Goal: Task Accomplishment & Management: Manage account settings

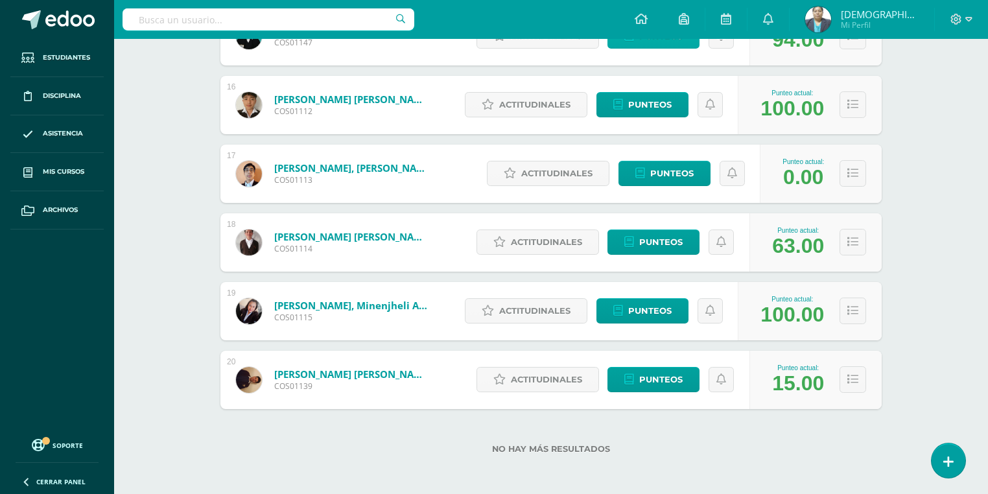
scroll to position [1238, 0]
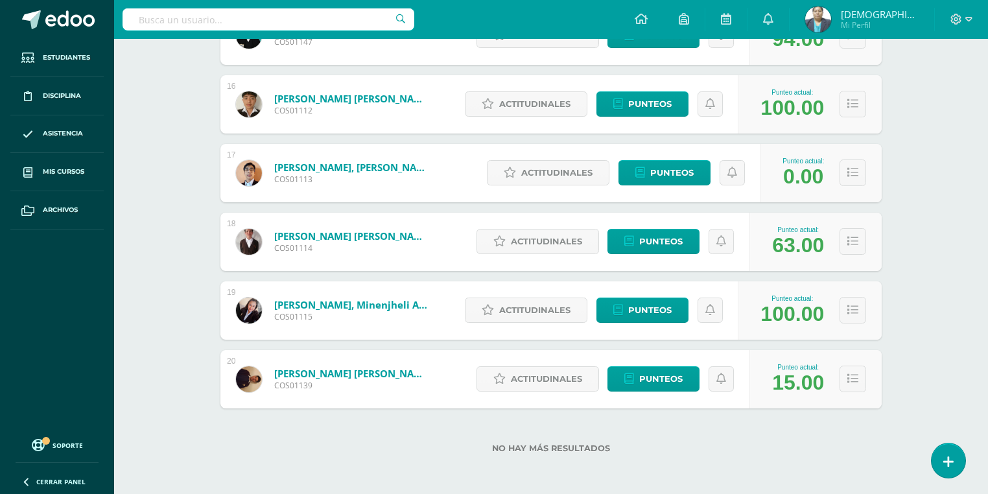
click at [831, 22] on img at bounding box center [818, 19] width 26 height 26
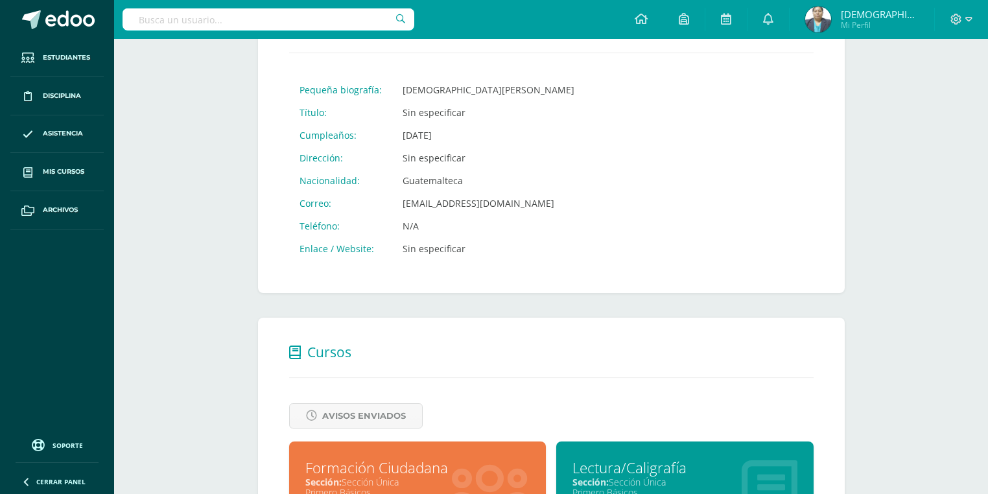
scroll to position [363, 0]
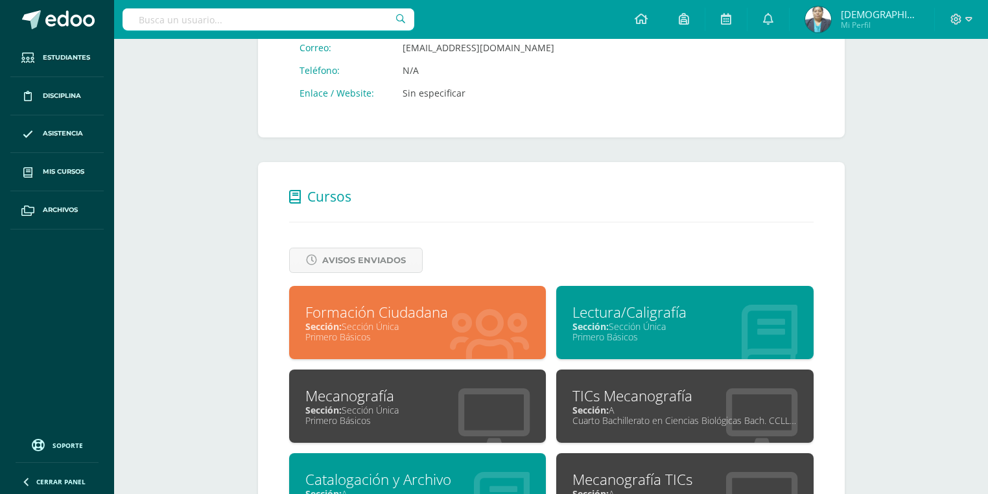
click at [411, 405] on div "Sección: Sección Única" at bounding box center [417, 410] width 225 height 12
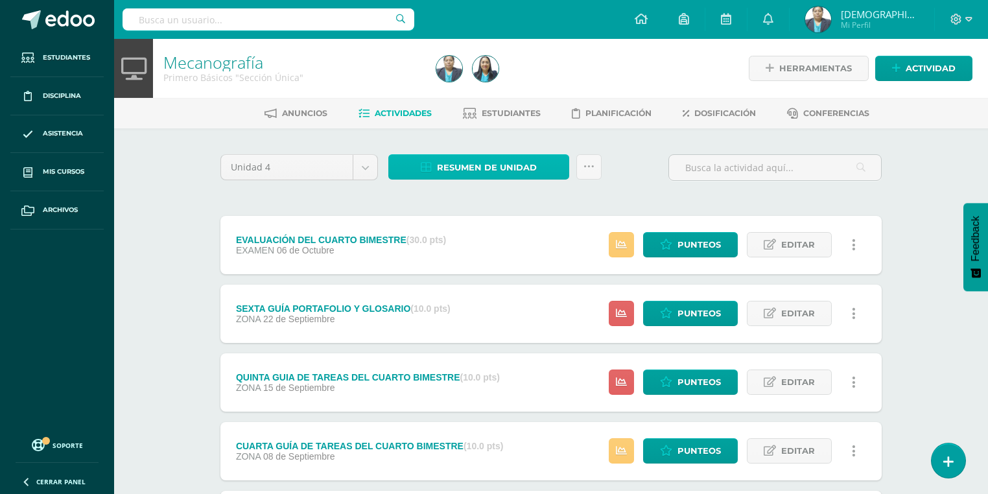
click at [503, 171] on span "Resumen de unidad" at bounding box center [487, 168] width 100 height 24
click at [558, 128] on div "Unidad 4 Unidad 1 Unidad 2 Unidad 3 Unidad 4 Resumen de unidad Subir actividade…" at bounding box center [551, 484] width 713 height 713
click at [584, 162] on icon at bounding box center [589, 166] width 11 height 11
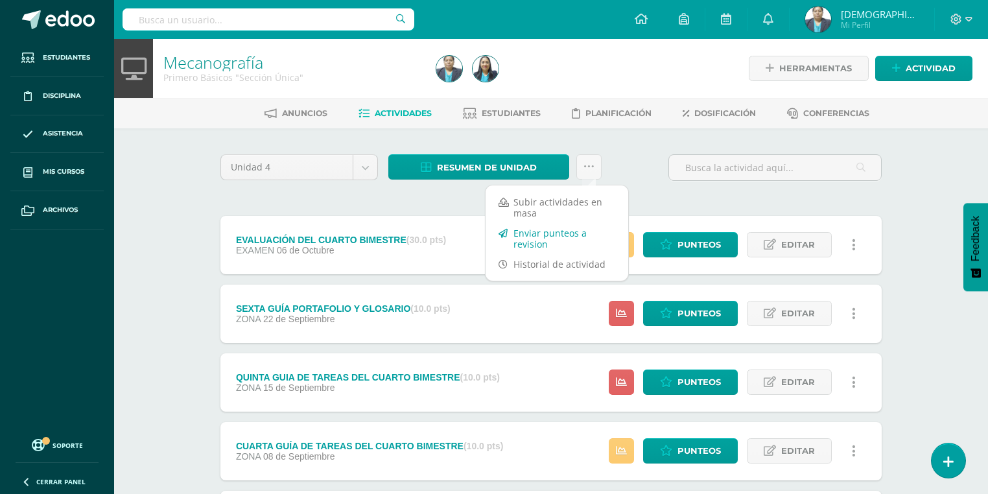
click at [542, 239] on link "Enviar punteos a revision" at bounding box center [557, 238] width 143 height 31
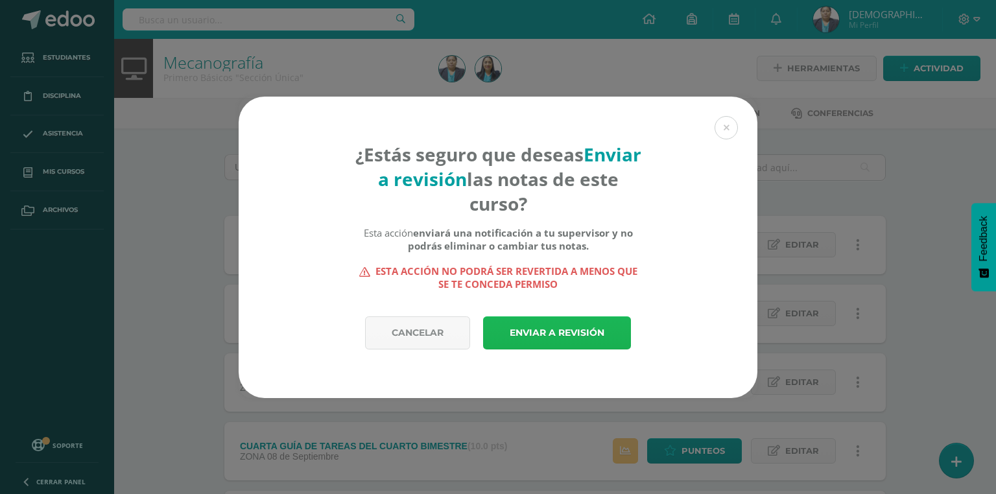
click at [530, 328] on link "Enviar a revisión" at bounding box center [557, 332] width 148 height 33
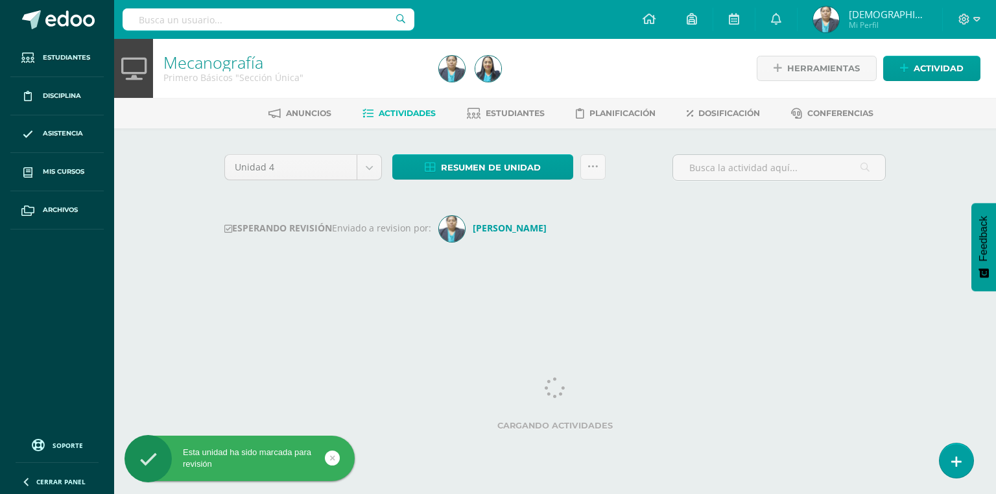
click at [839, 30] on img at bounding box center [826, 19] width 26 height 26
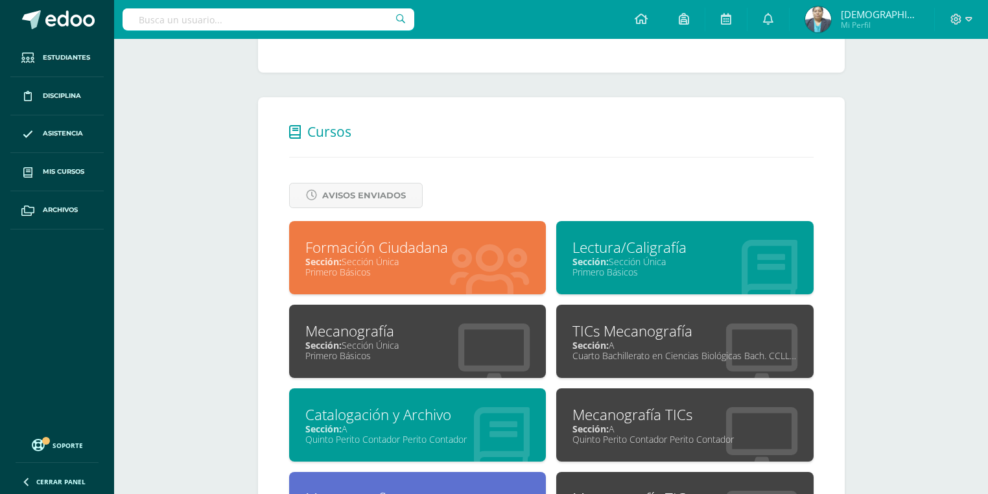
scroll to position [519, 0]
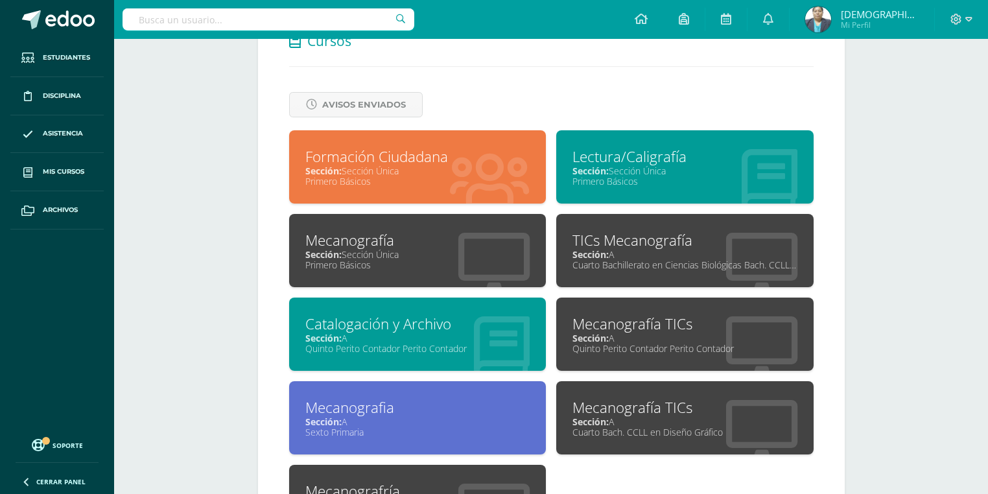
click at [672, 241] on div "TICs Mecanografía" at bounding box center [685, 240] width 225 height 20
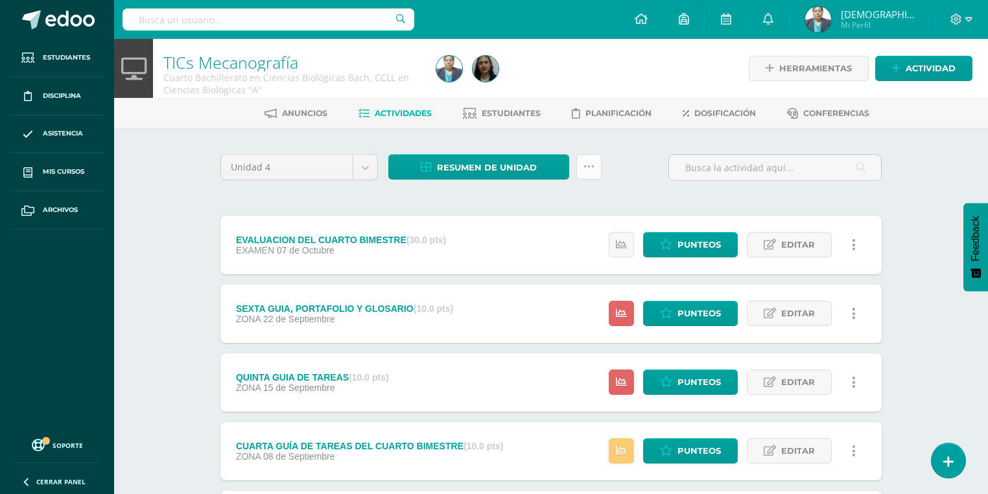
click at [589, 168] on icon at bounding box center [589, 166] width 11 height 11
click at [539, 243] on link "Enviar punteos a revision" at bounding box center [557, 238] width 143 height 31
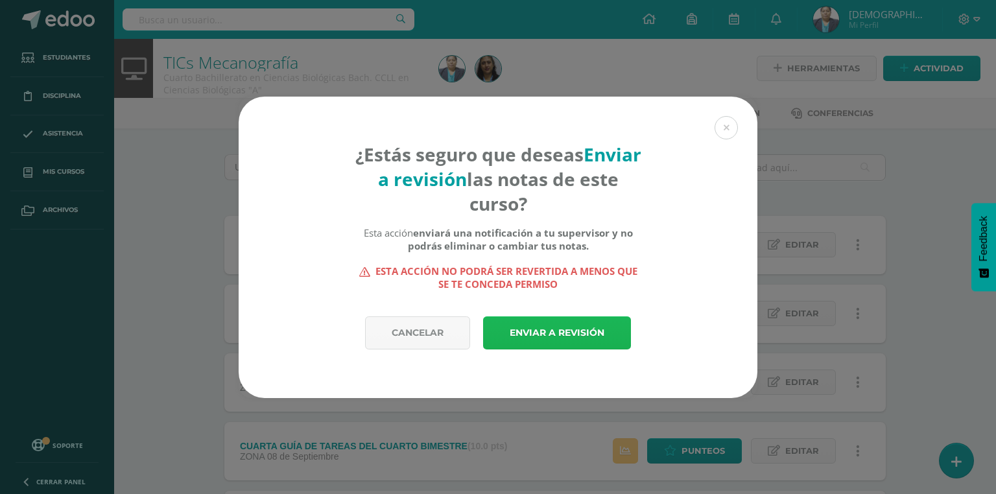
click at [549, 326] on link "Enviar a revisión" at bounding box center [557, 332] width 148 height 33
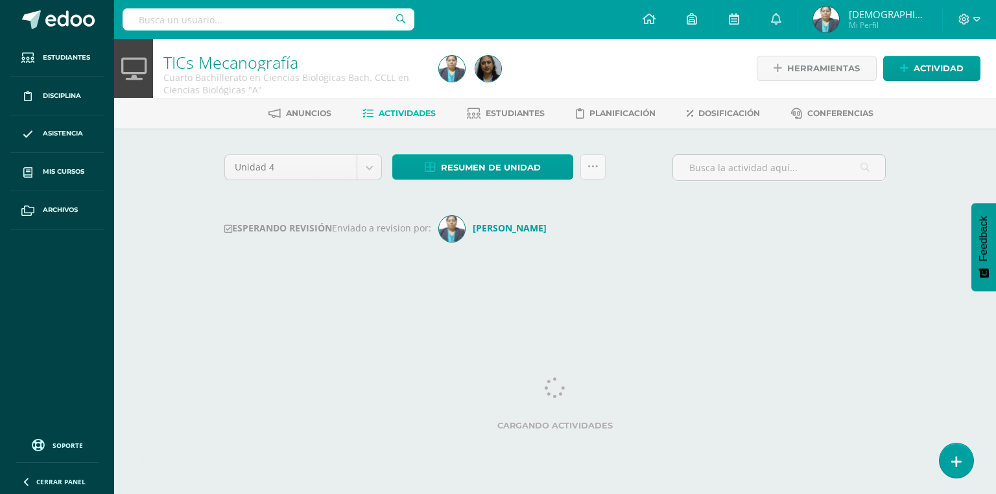
click at [839, 21] on img at bounding box center [826, 19] width 26 height 26
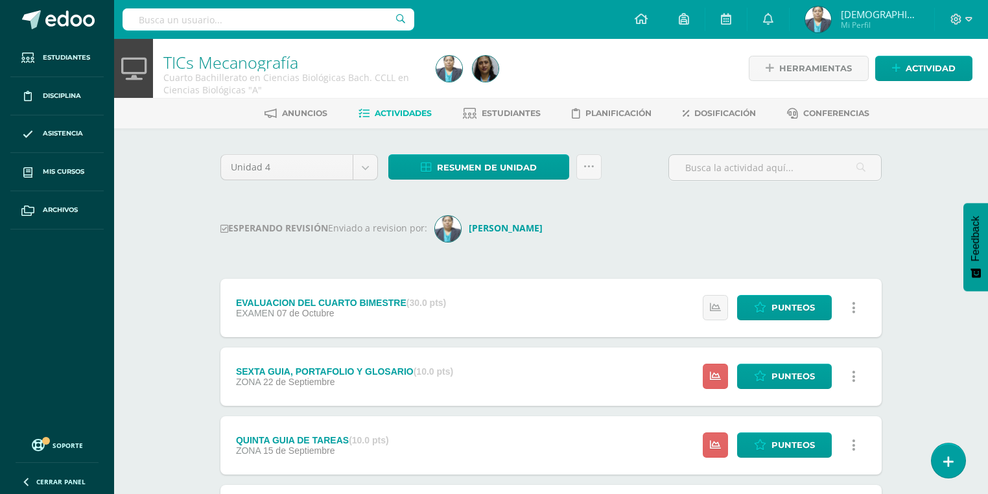
click at [831, 26] on img at bounding box center [818, 19] width 26 height 26
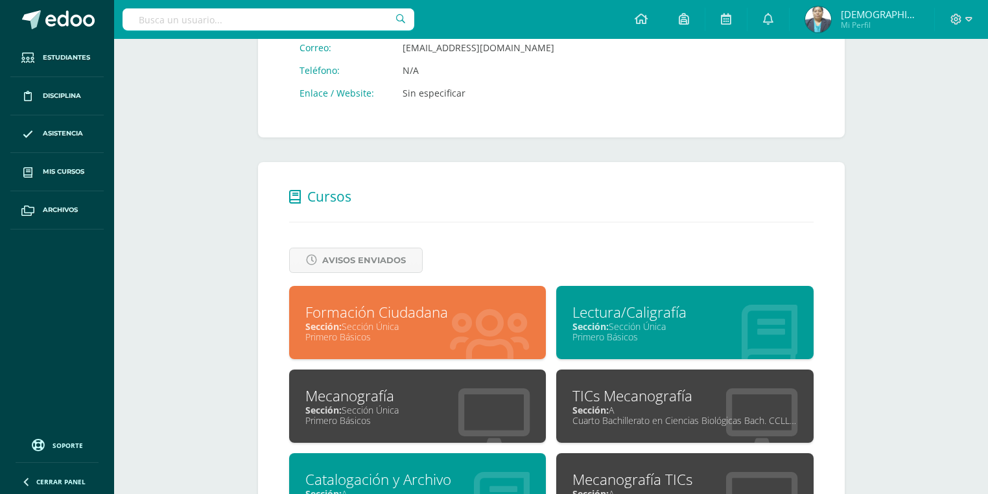
scroll to position [519, 0]
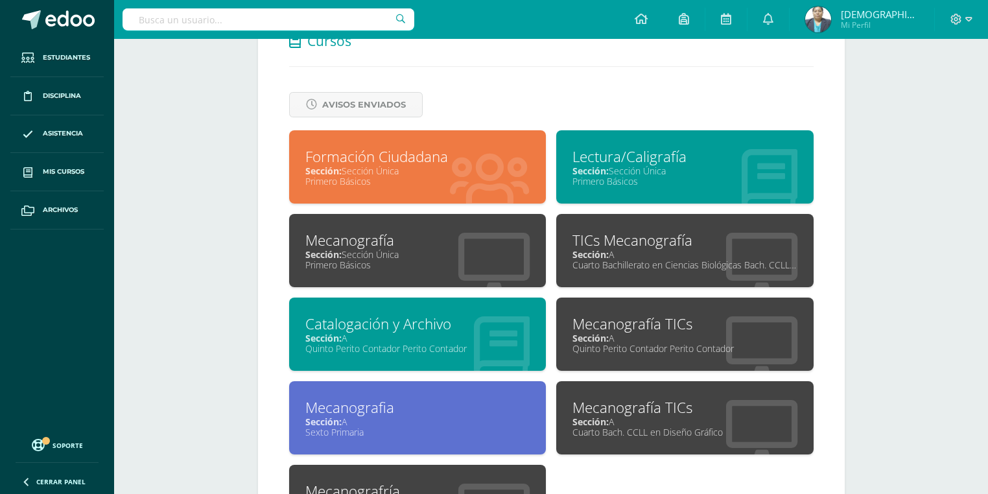
click at [438, 348] on div "Quinto Perito Contador Perito Contador" at bounding box center [417, 348] width 225 height 12
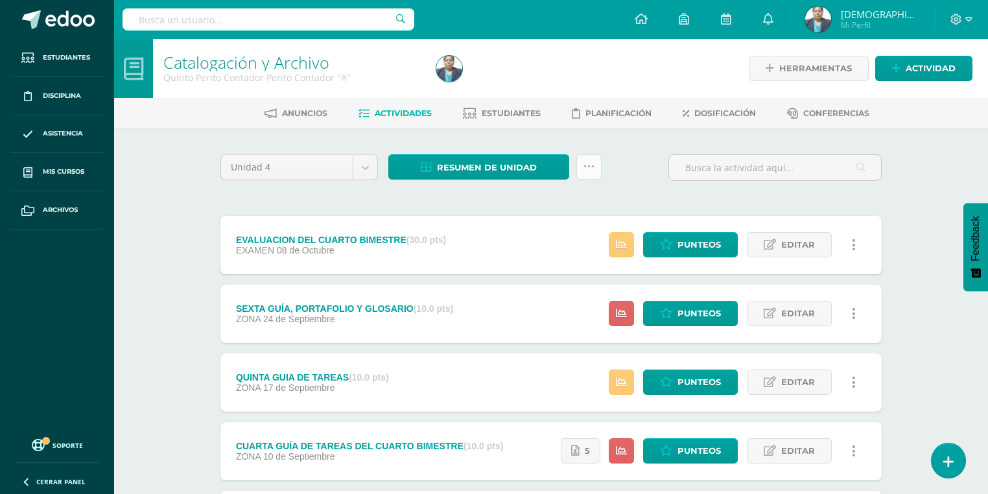
click at [593, 169] on icon at bounding box center [589, 166] width 11 height 11
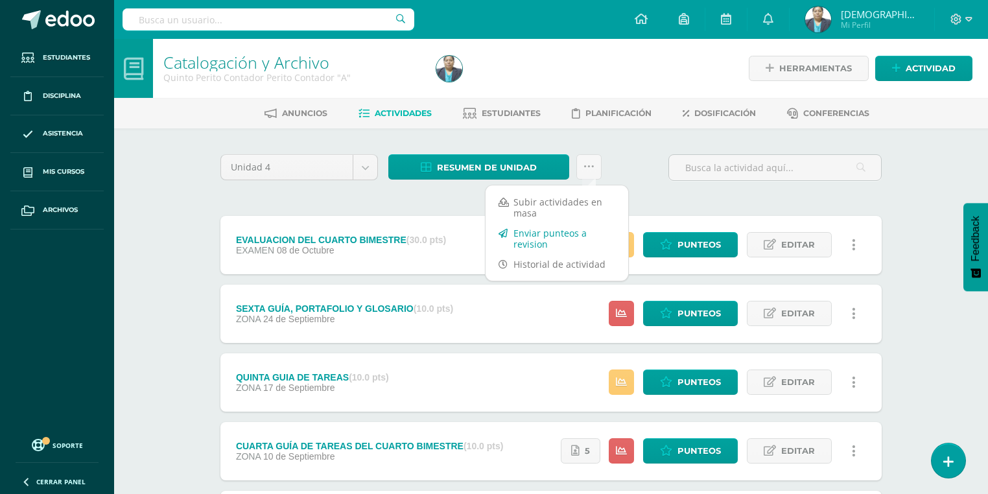
click at [523, 235] on link "Enviar punteos a revision" at bounding box center [557, 238] width 143 height 31
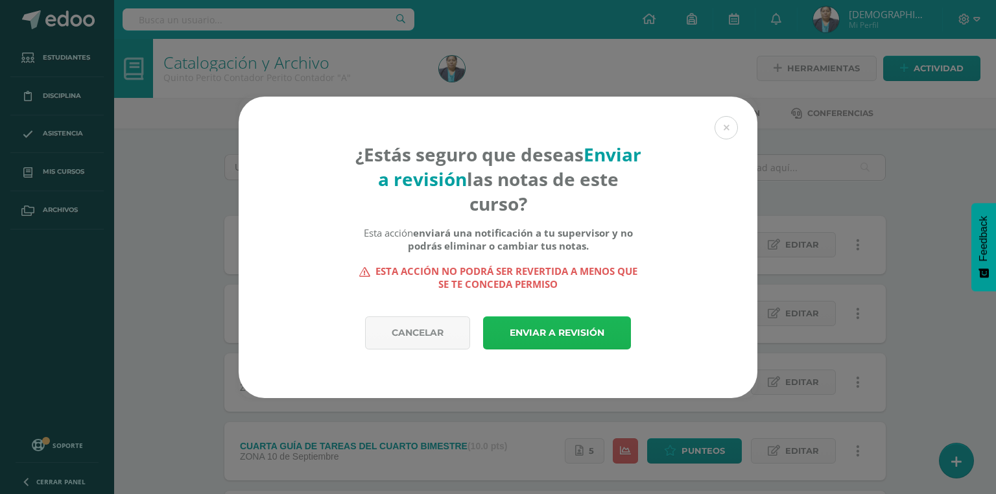
click at [544, 335] on link "Enviar a revisión" at bounding box center [557, 332] width 148 height 33
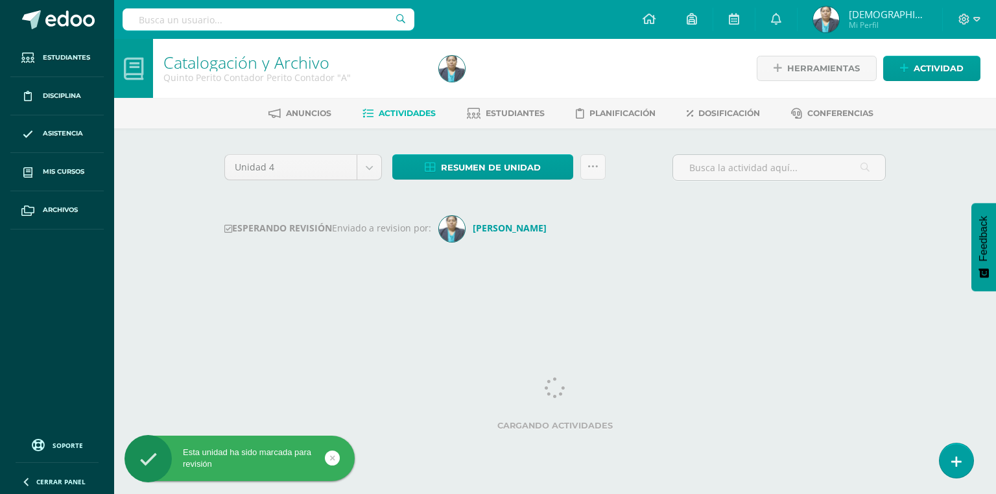
click at [839, 28] on img at bounding box center [826, 19] width 26 height 26
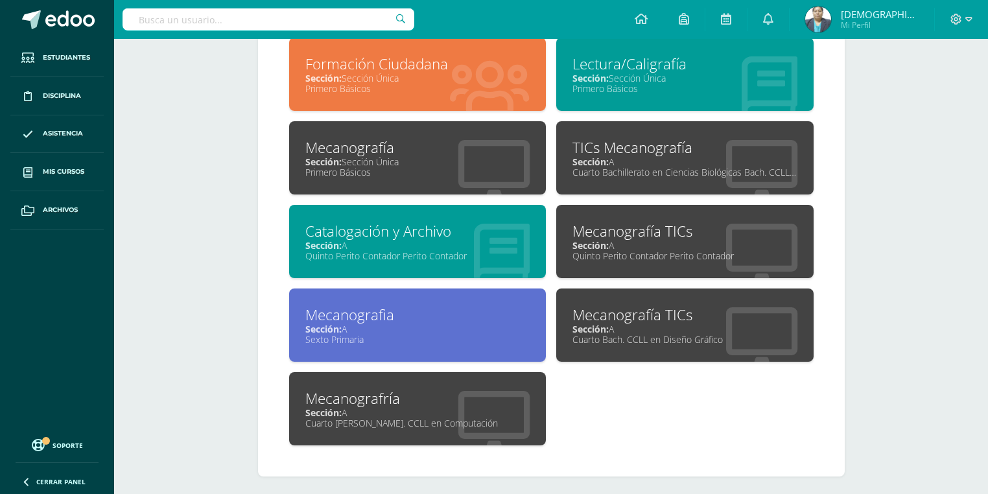
scroll to position [621, 0]
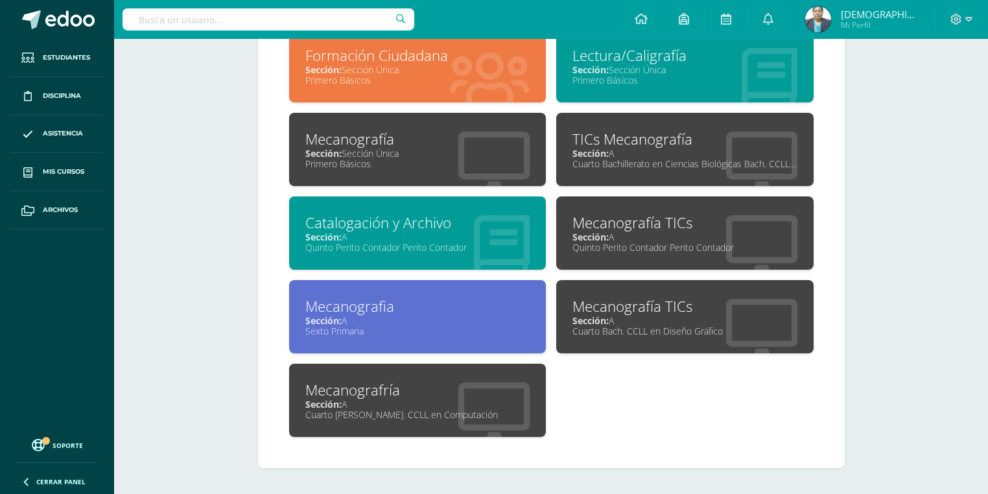
click at [594, 230] on div "Mecanografía TICs" at bounding box center [685, 223] width 225 height 20
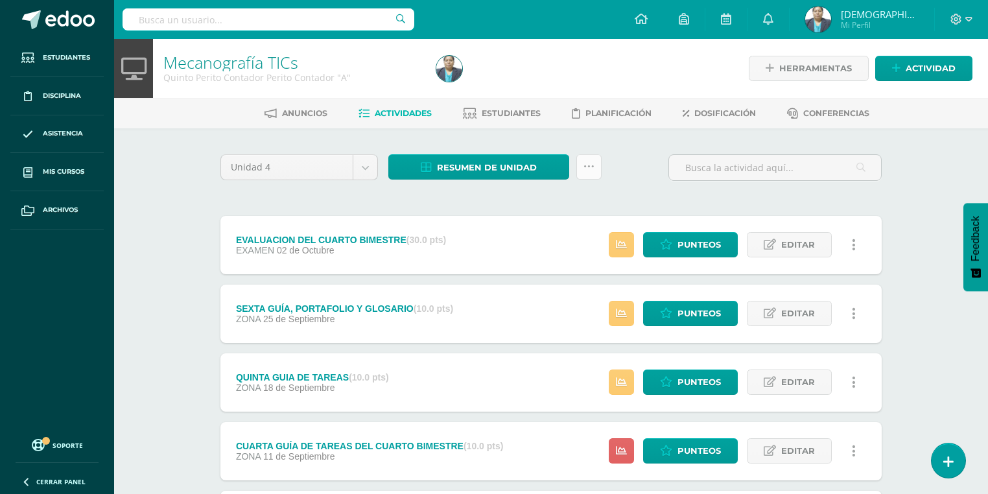
click at [595, 175] on link at bounding box center [589, 166] width 25 height 25
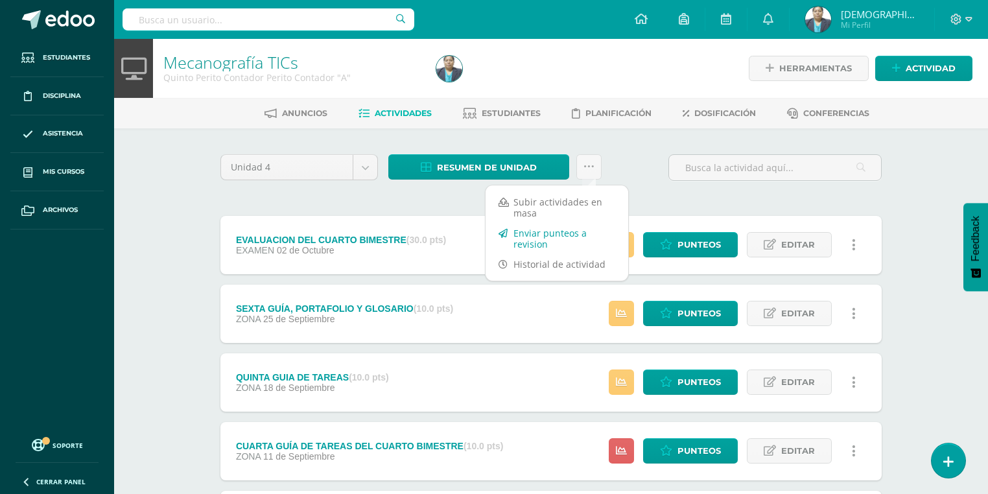
click at [536, 239] on link "Enviar punteos a revision" at bounding box center [557, 238] width 143 height 31
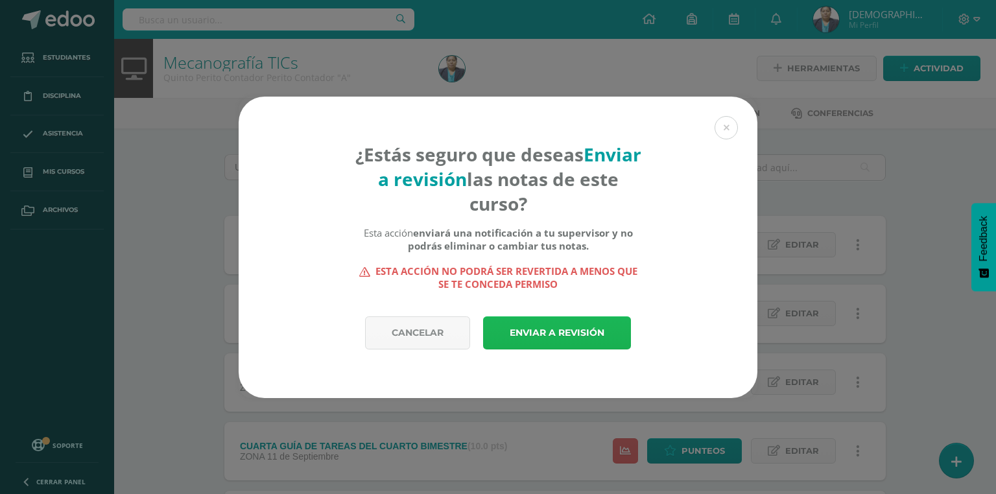
click at [539, 328] on link "Enviar a revisión" at bounding box center [557, 332] width 148 height 33
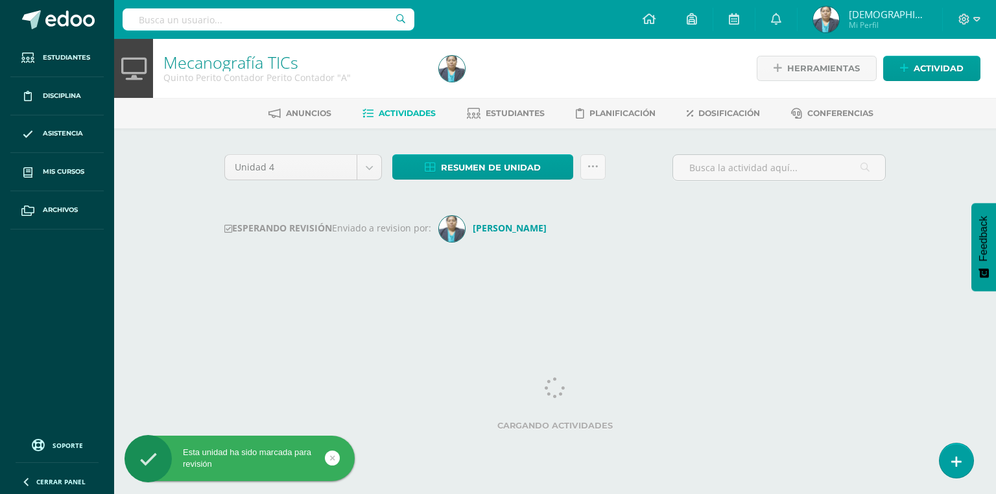
click at [839, 23] on img at bounding box center [826, 19] width 26 height 26
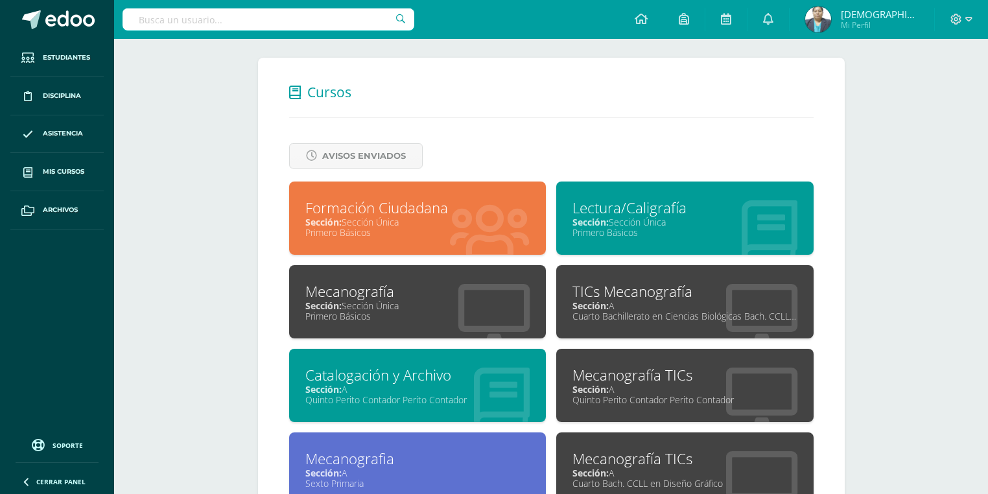
scroll to position [571, 0]
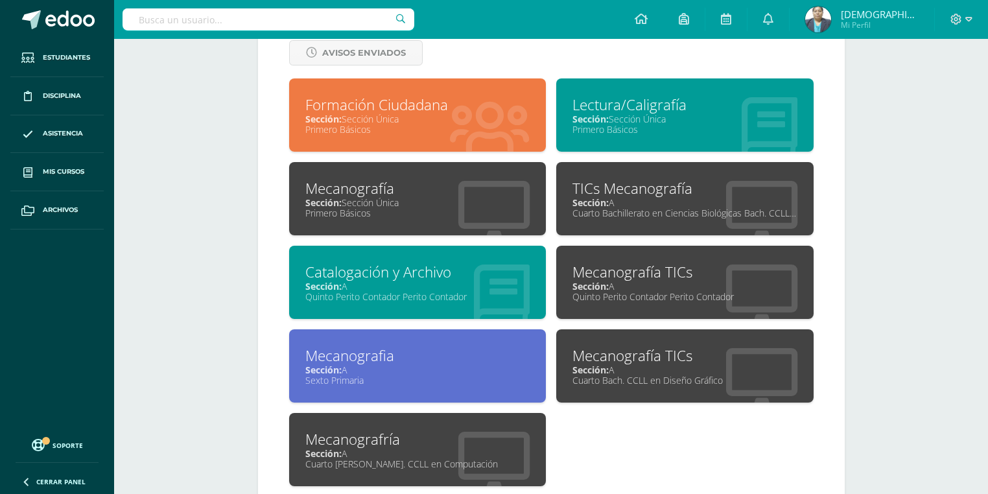
click at [440, 389] on div "Mecanografia Sección: A Sexto Primaria" at bounding box center [417, 365] width 257 height 73
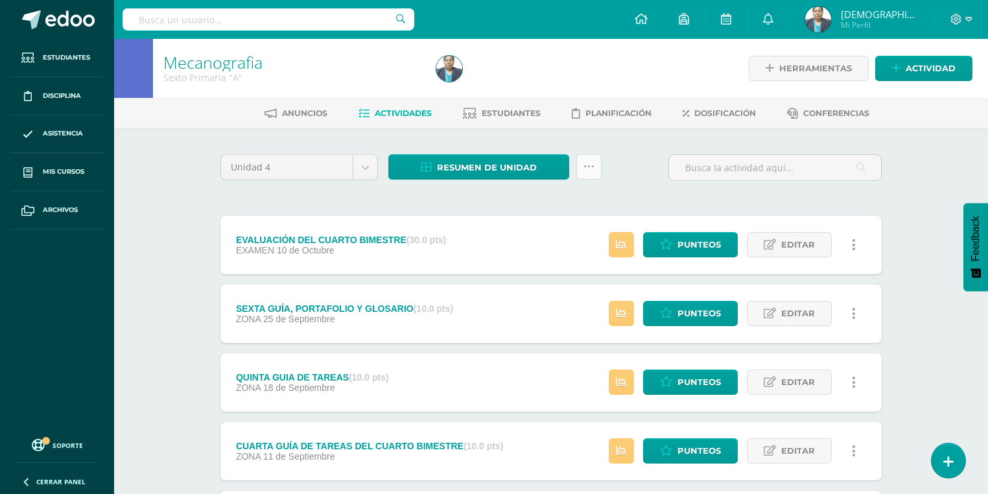
click at [591, 169] on icon at bounding box center [589, 166] width 11 height 11
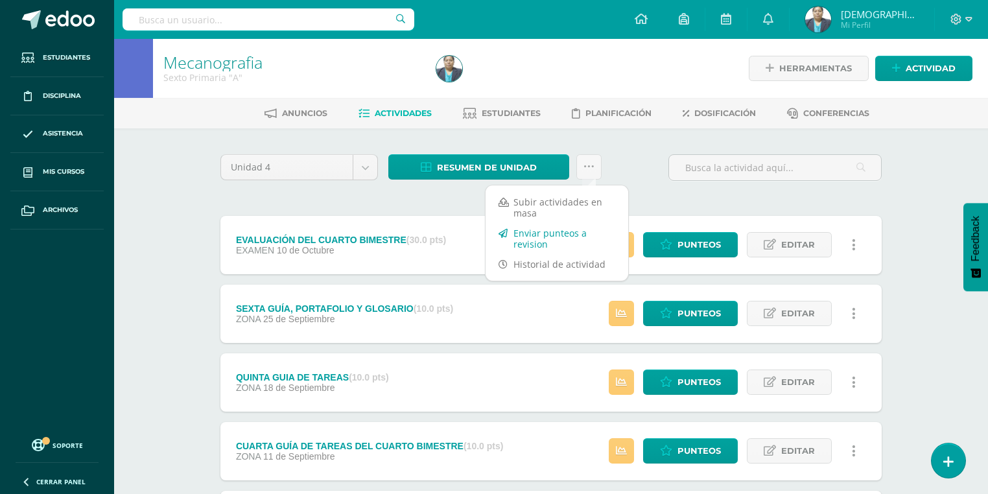
click at [547, 237] on link "Enviar punteos a revision" at bounding box center [557, 238] width 143 height 31
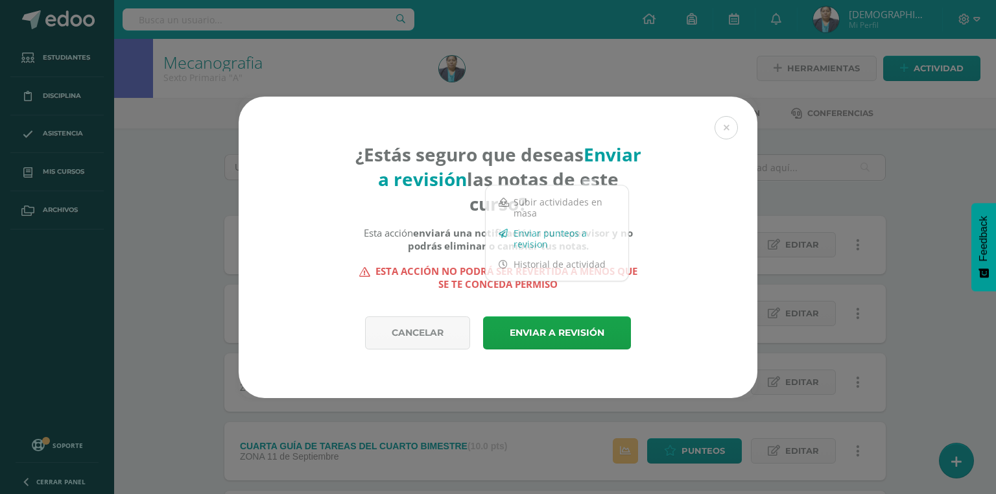
click at [547, 237] on b "enviará una notificación a tu supervisor y no podrás eliminar o cambiar tus not…" at bounding box center [520, 239] width 225 height 26
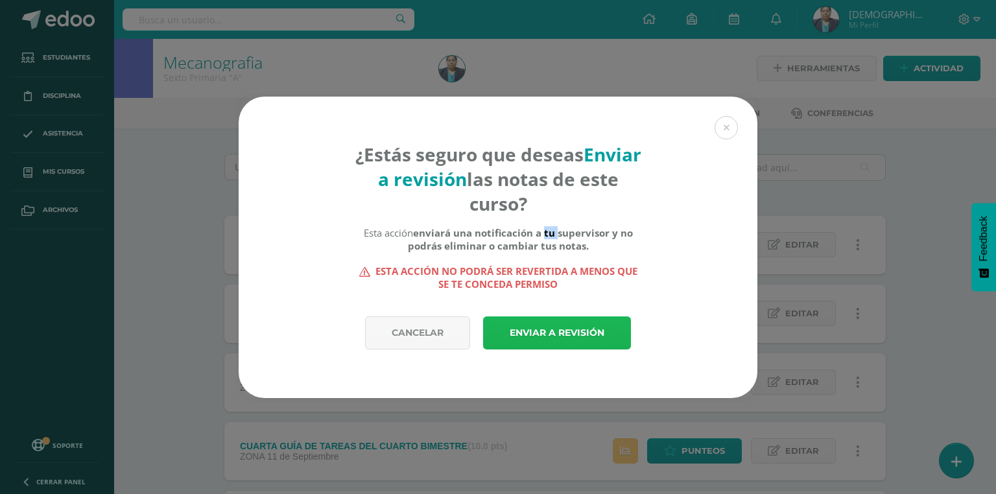
click at [552, 324] on link "Enviar a revisión" at bounding box center [557, 332] width 148 height 33
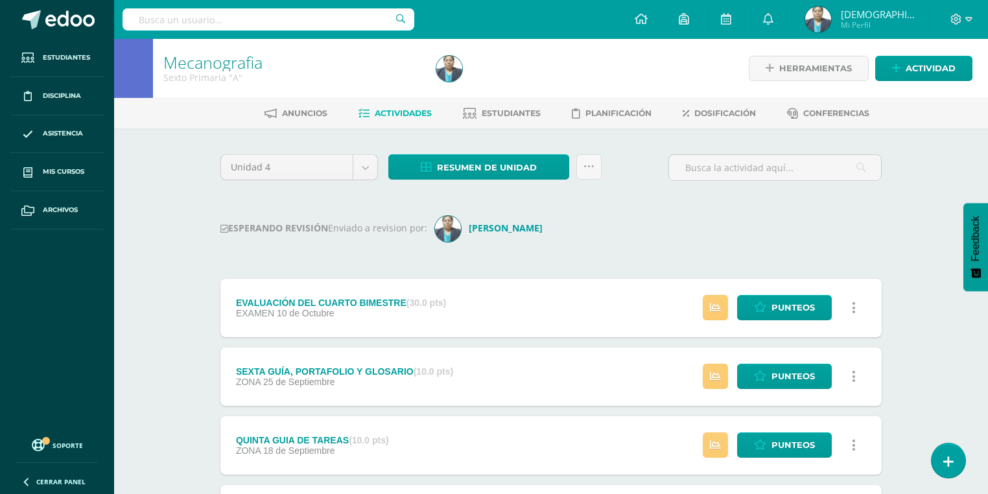
click at [831, 15] on img at bounding box center [818, 19] width 26 height 26
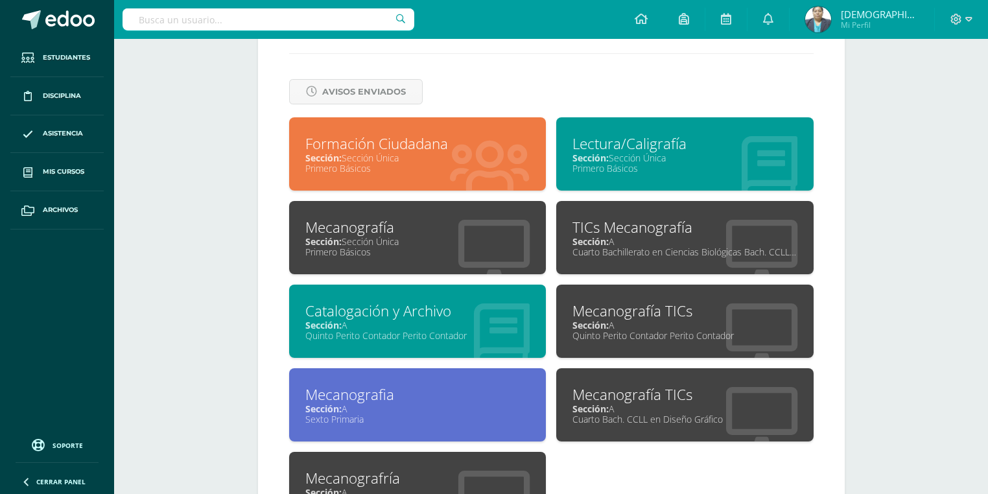
scroll to position [621, 0]
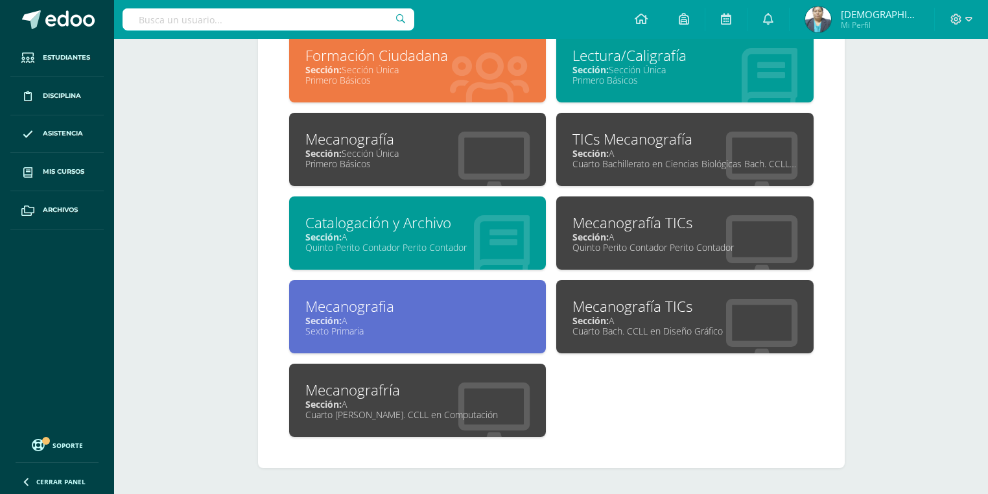
click at [605, 311] on div "Mecanografía TICs" at bounding box center [685, 306] width 225 height 20
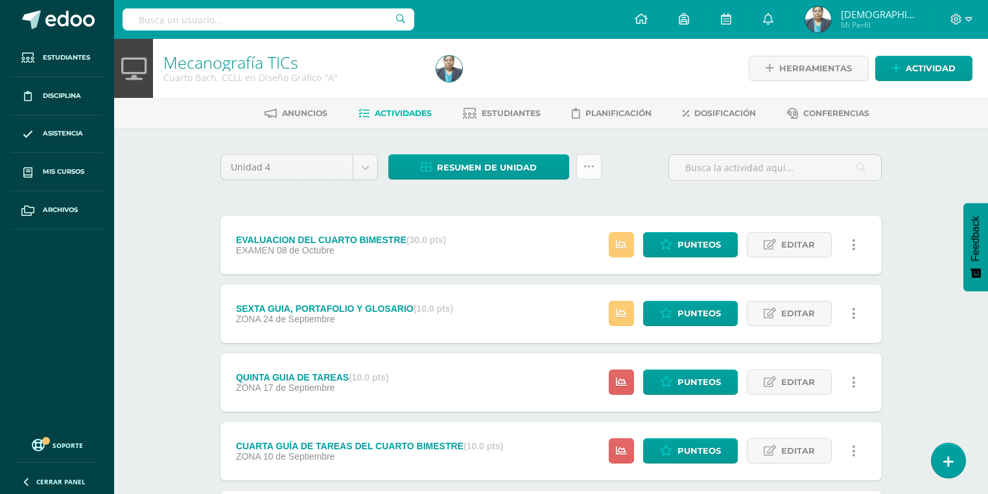
click at [593, 169] on icon at bounding box center [589, 166] width 11 height 11
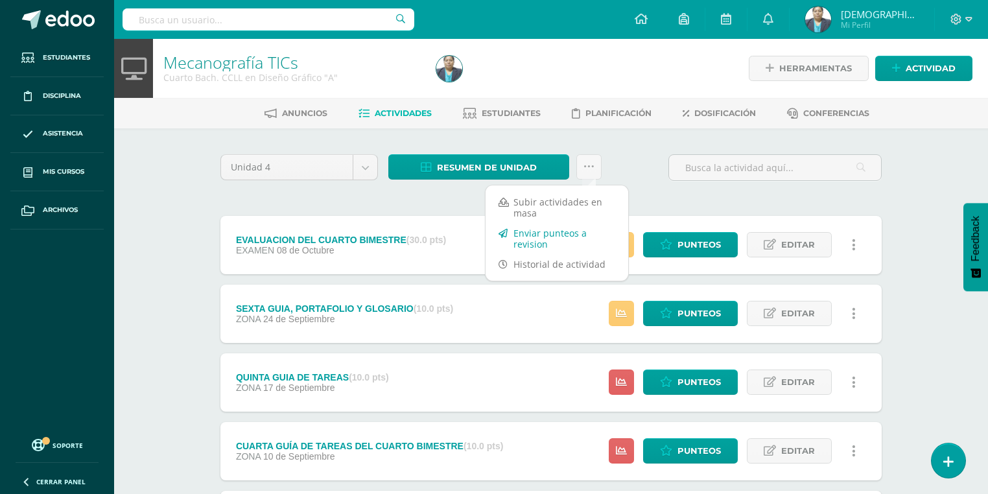
click at [528, 232] on link "Enviar punteos a revision" at bounding box center [557, 238] width 143 height 31
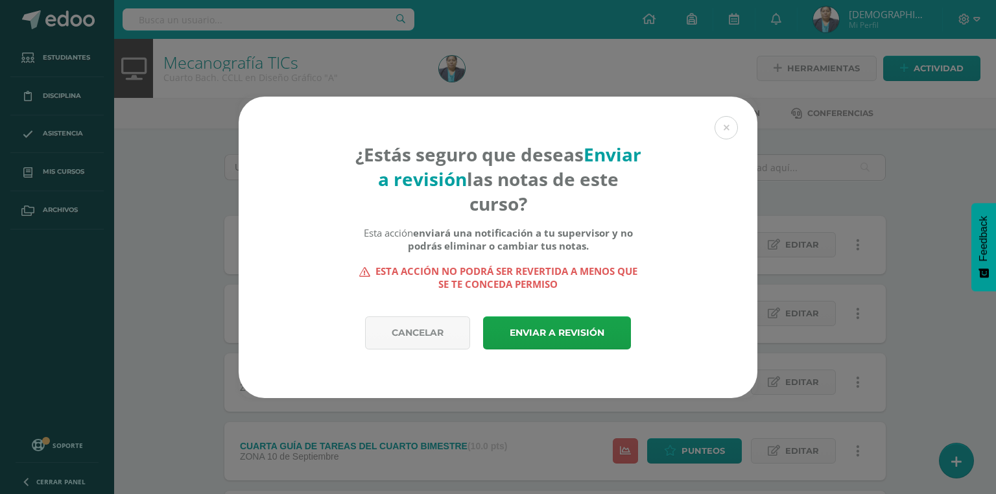
click at [528, 232] on b "enviará una notificación a tu supervisor y no podrás eliminar o cambiar tus not…" at bounding box center [520, 239] width 225 height 26
click at [536, 331] on link "Enviar a revisión" at bounding box center [557, 332] width 148 height 33
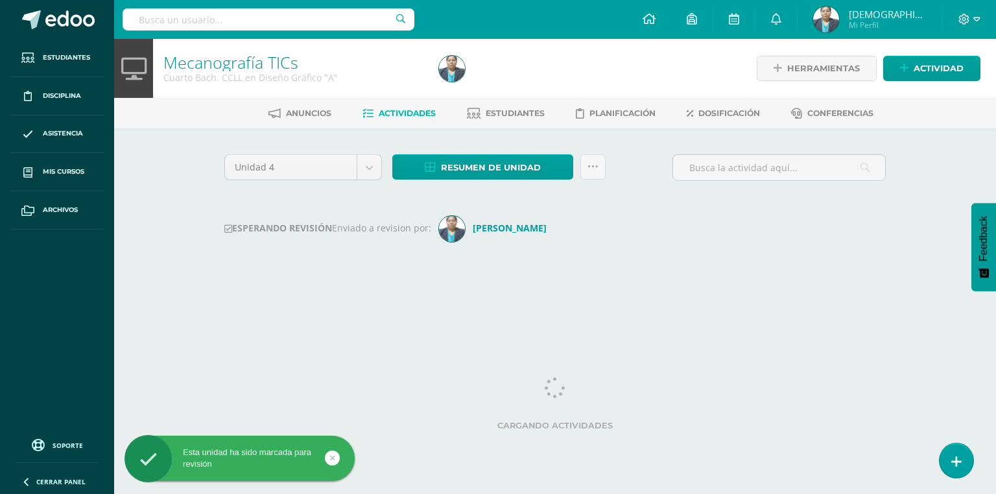
click at [839, 26] on img at bounding box center [826, 19] width 26 height 26
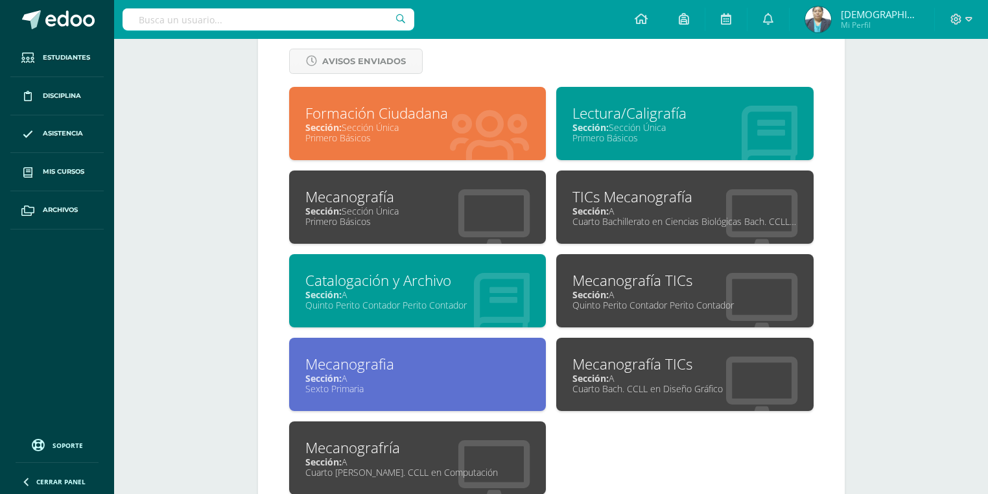
scroll to position [621, 0]
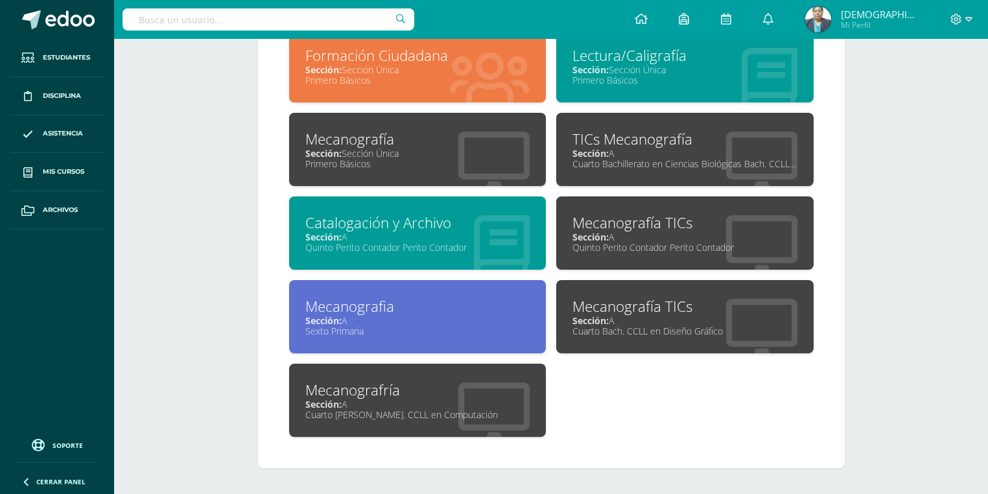
click at [423, 417] on div "Cuarto Bach. CCLL en Computación" at bounding box center [417, 415] width 225 height 12
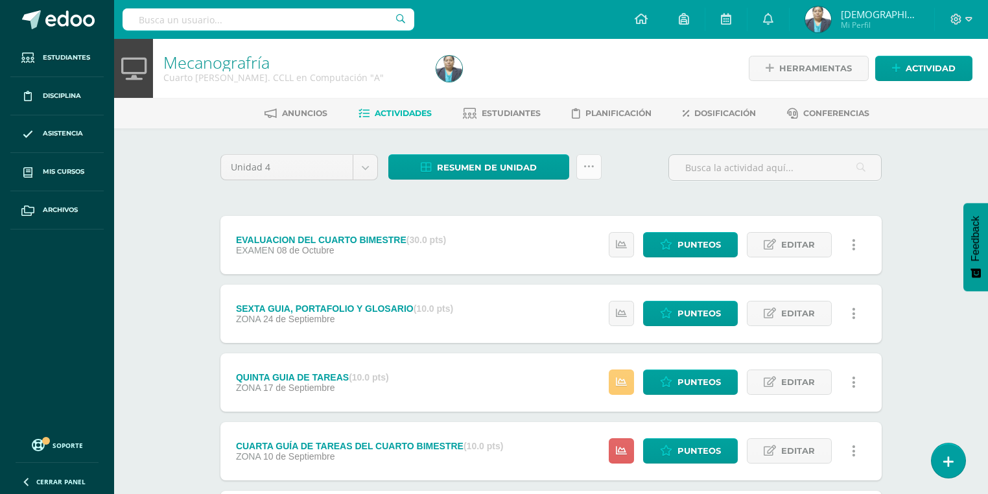
click at [586, 165] on icon at bounding box center [589, 166] width 11 height 11
click at [532, 239] on link "Enviar punteos a revision" at bounding box center [557, 238] width 143 height 31
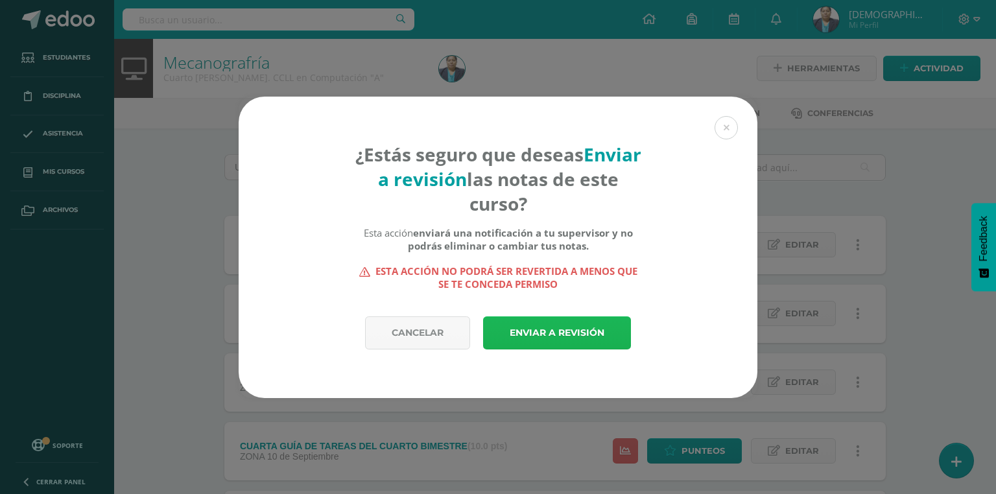
click at [538, 340] on link "Enviar a revisión" at bounding box center [557, 332] width 148 height 33
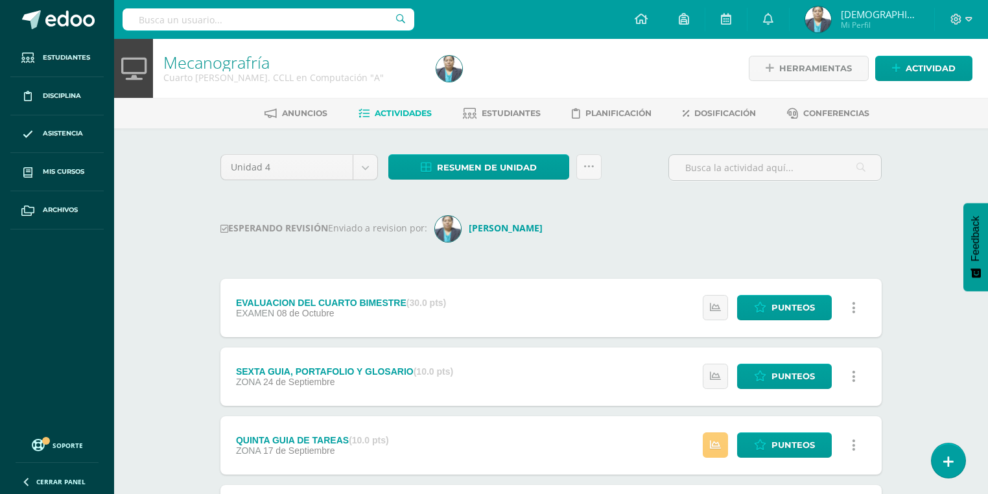
click at [831, 18] on img at bounding box center [818, 19] width 26 height 26
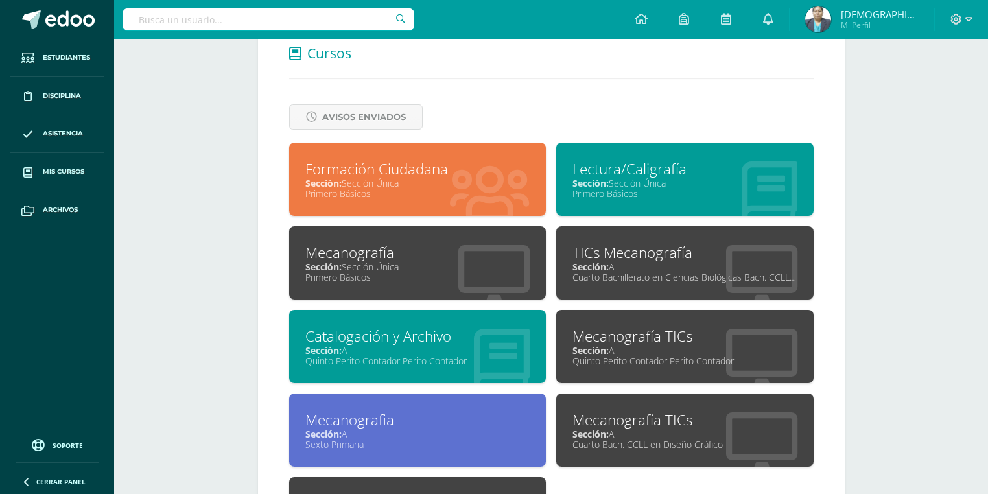
scroll to position [621, 0]
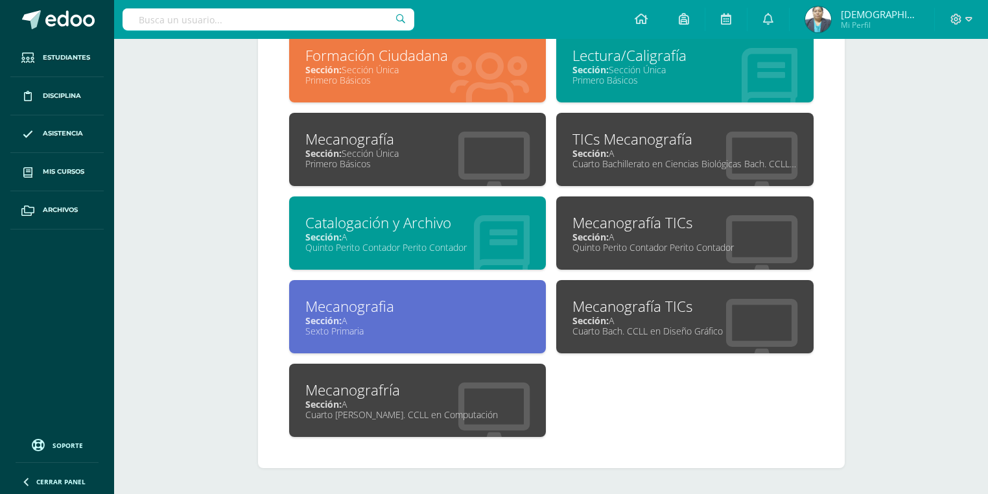
click at [407, 166] on div "Primero Básicos" at bounding box center [417, 164] width 225 height 12
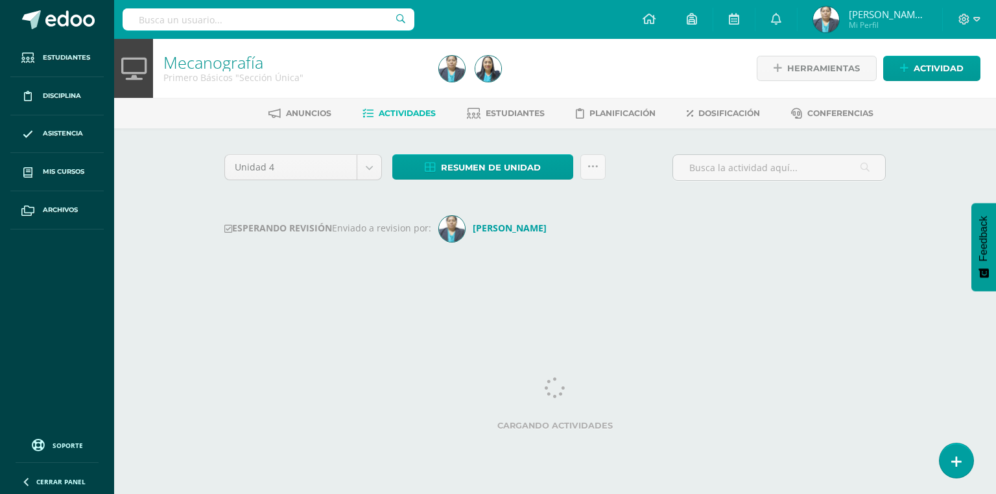
click at [839, 14] on img at bounding box center [826, 19] width 26 height 26
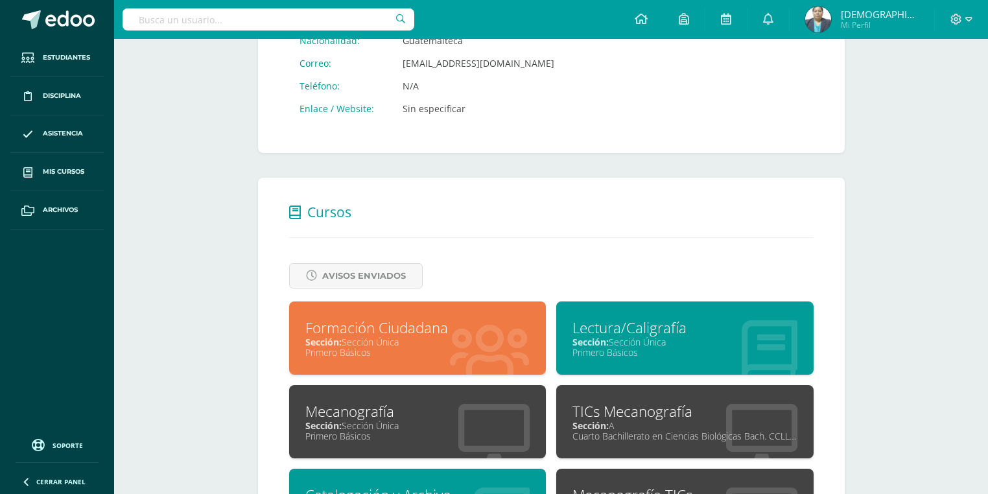
scroll to position [415, 0]
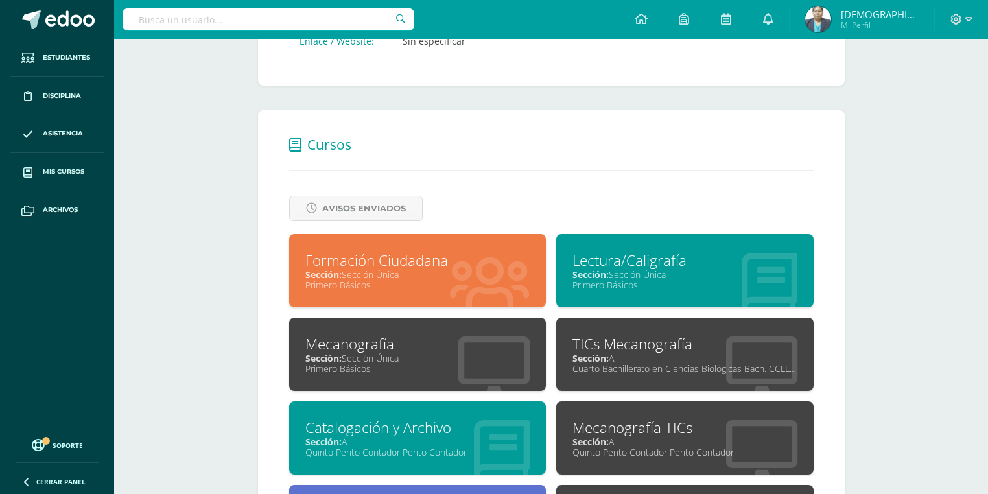
click at [584, 348] on div "TICs Mecanografía" at bounding box center [685, 344] width 225 height 20
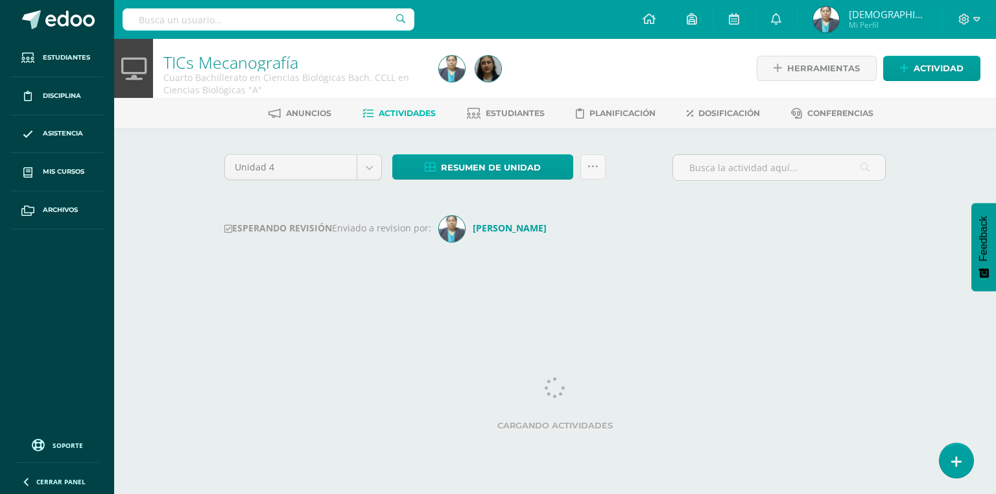
click at [839, 21] on img at bounding box center [826, 19] width 26 height 26
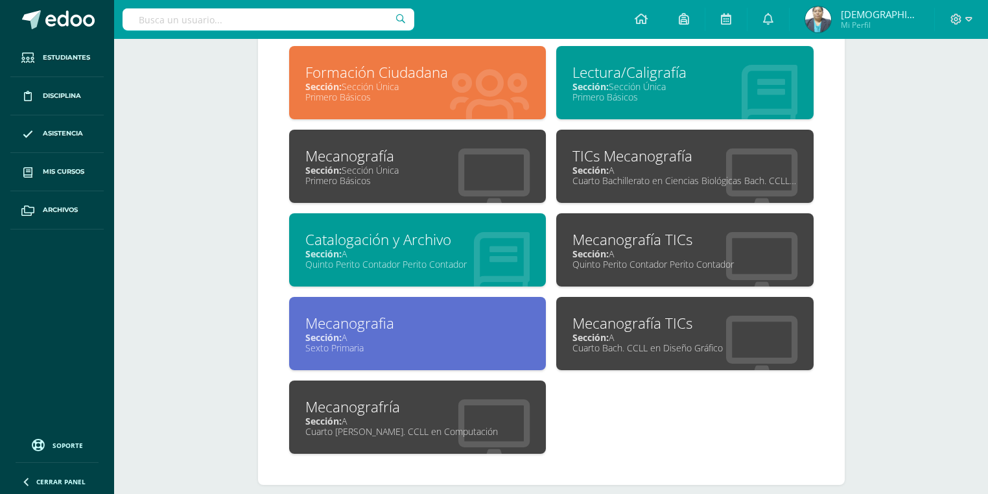
scroll to position [621, 0]
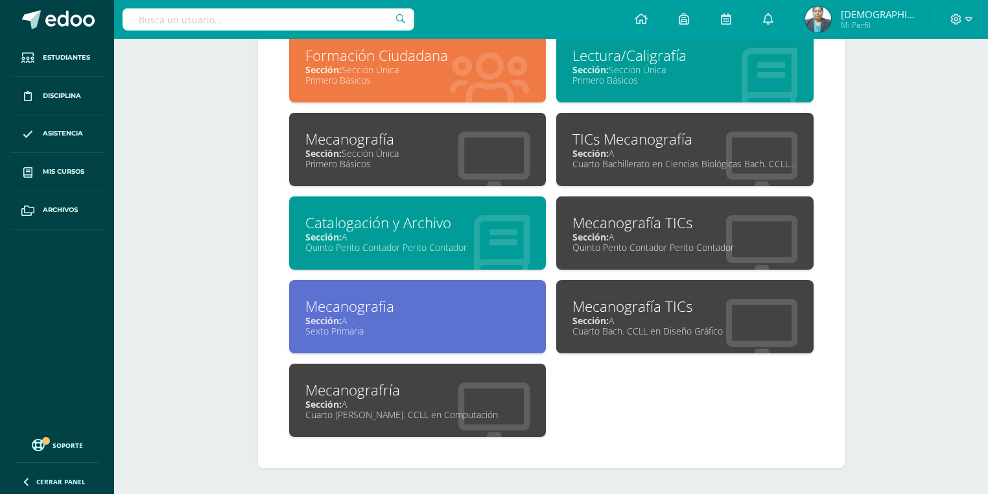
click at [409, 251] on div "Quinto Perito Contador Perito Contador" at bounding box center [417, 247] width 225 height 12
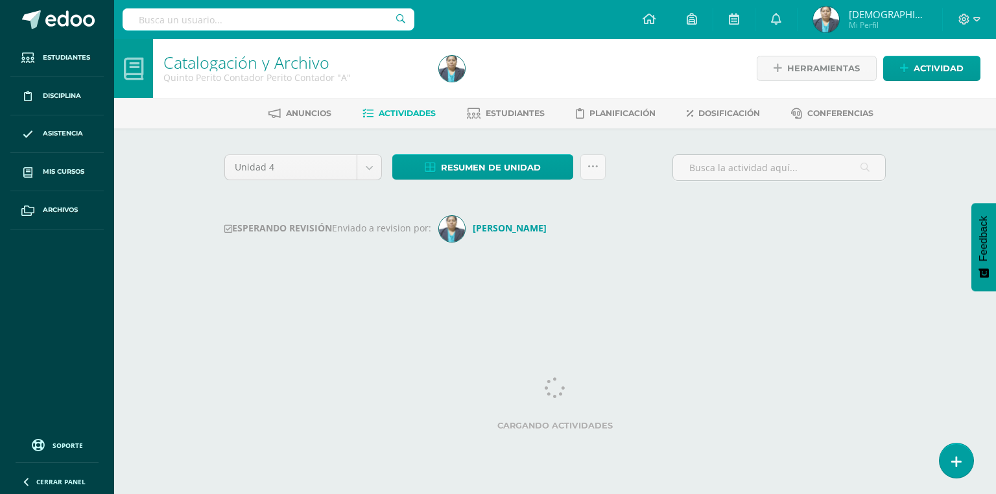
click at [839, 21] on img at bounding box center [826, 19] width 26 height 26
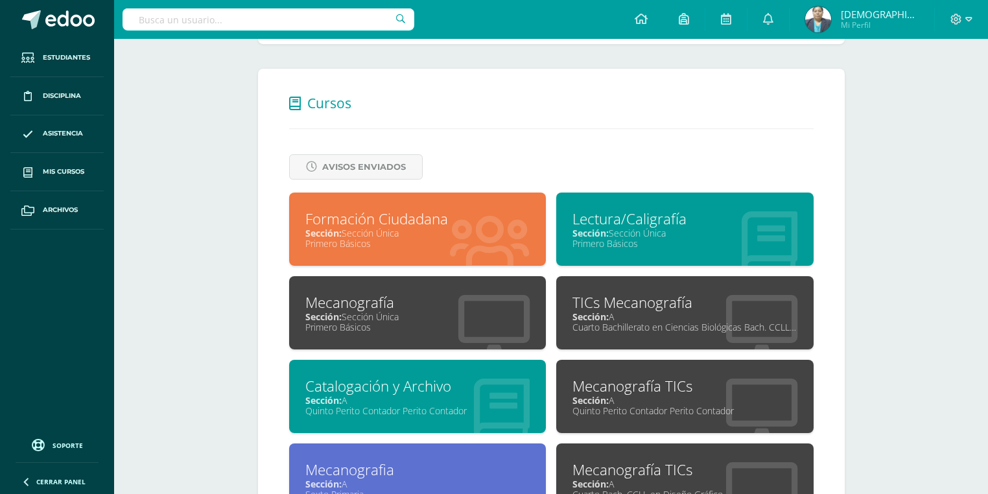
scroll to position [467, 0]
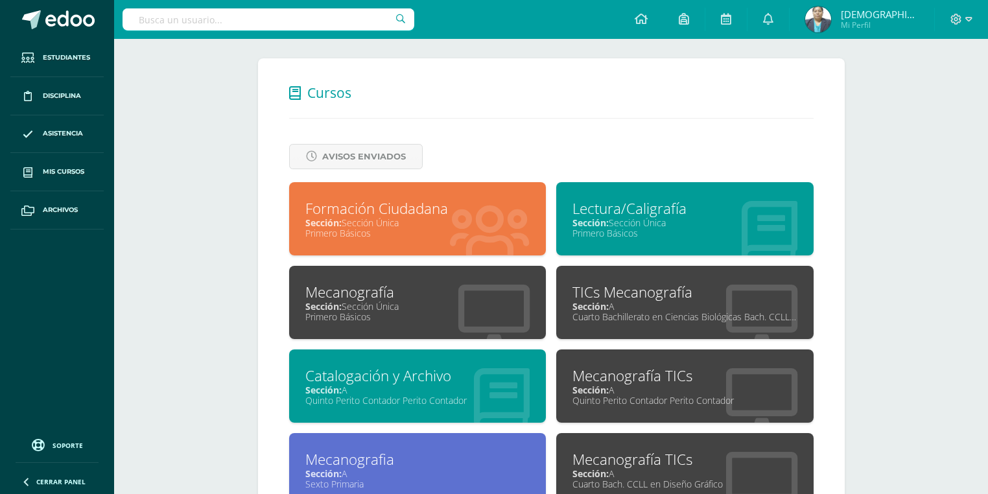
click at [651, 392] on div "Sección: A" at bounding box center [685, 390] width 225 height 12
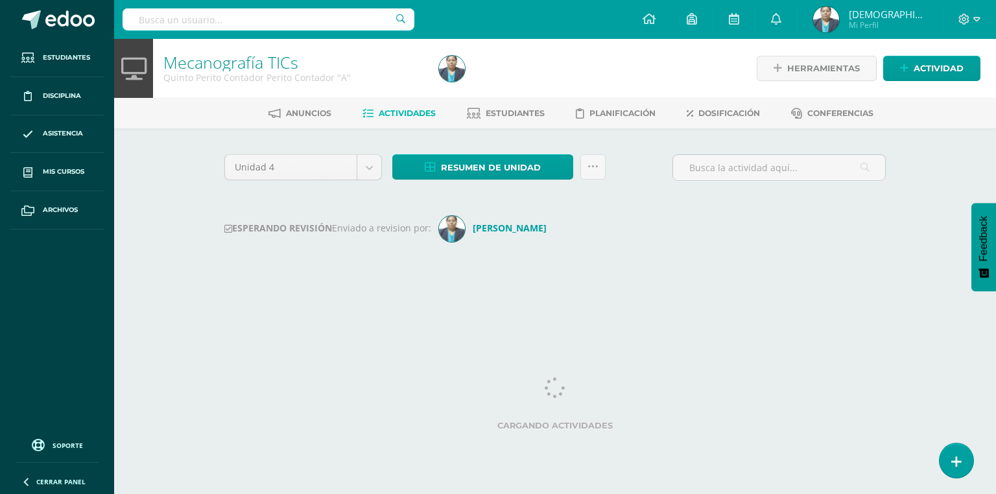
click at [839, 14] on img at bounding box center [826, 19] width 26 height 26
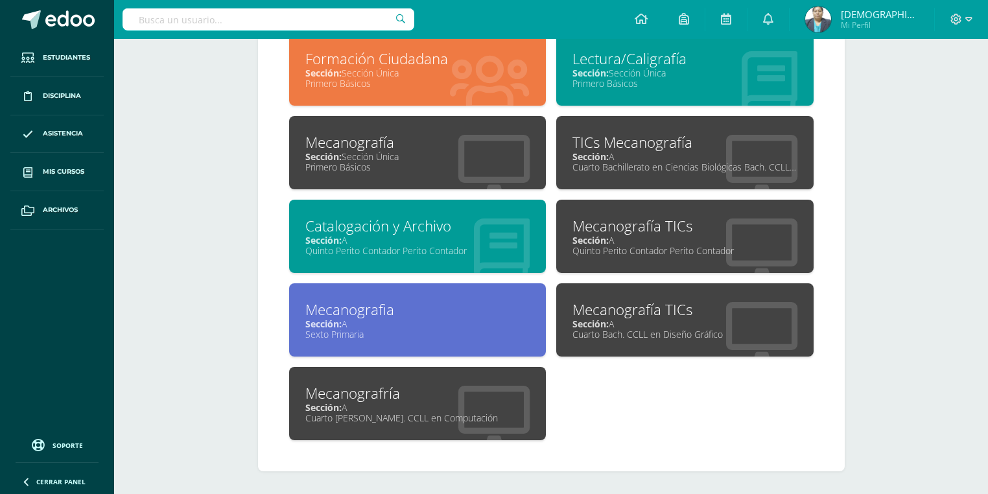
scroll to position [621, 0]
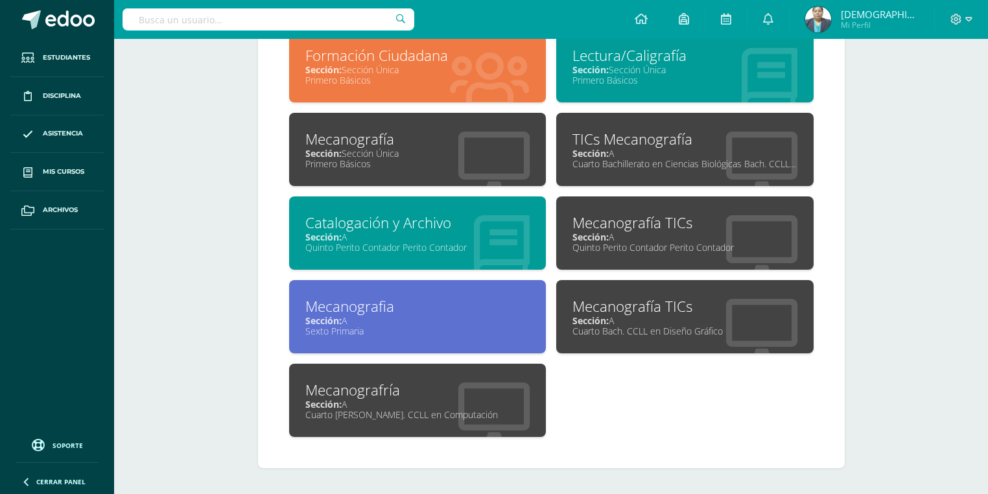
click at [479, 303] on div "Mecanografia" at bounding box center [417, 306] width 225 height 20
